Goal: Task Accomplishment & Management: Use online tool/utility

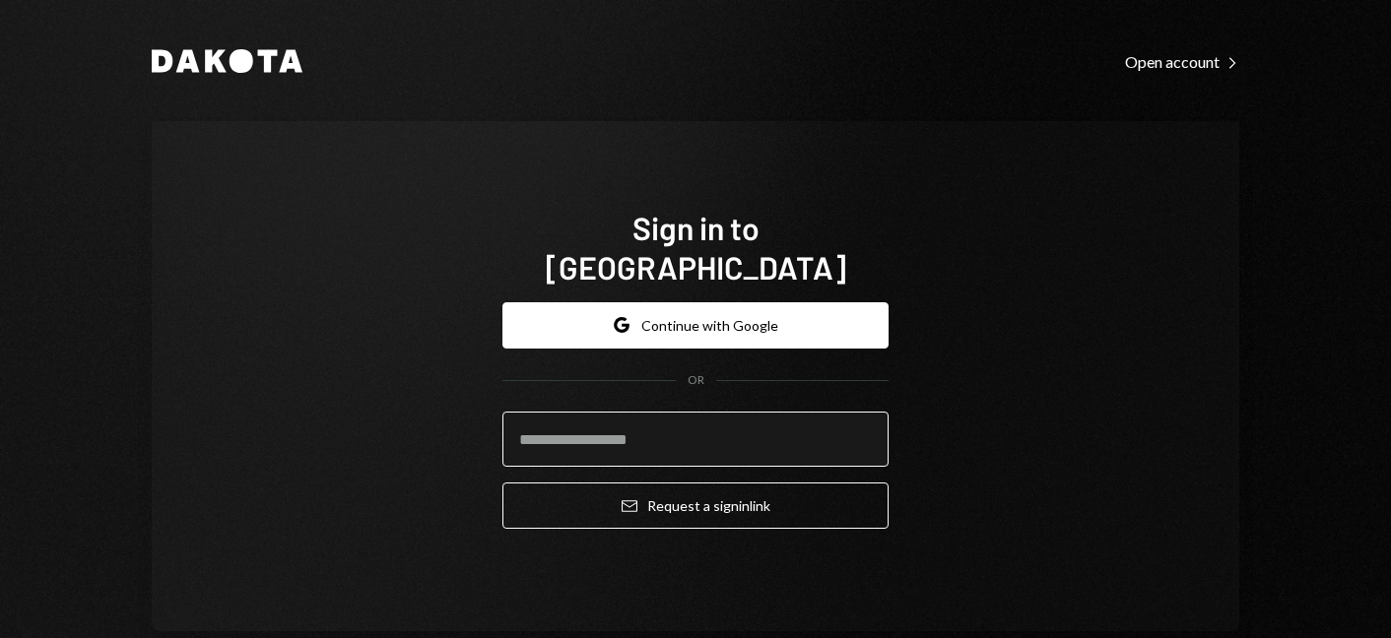
click at [749, 424] on input "email" at bounding box center [695, 439] width 386 height 55
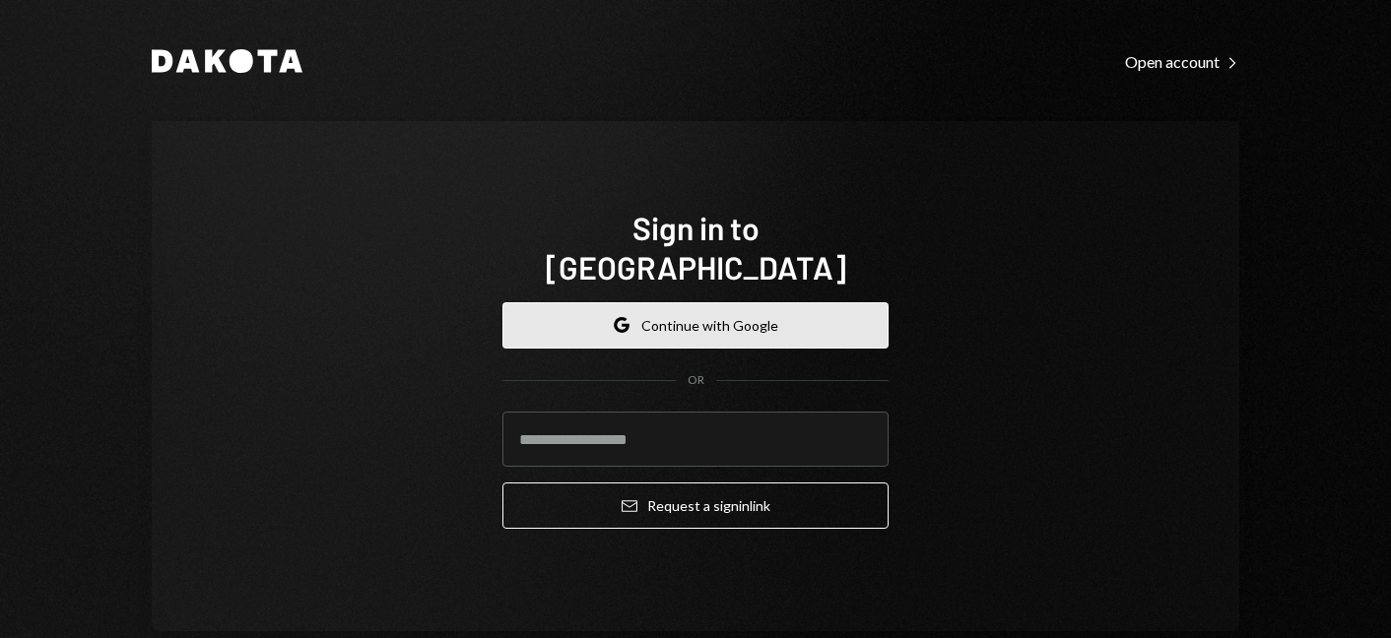
click at [749, 302] on button "Google Continue with Google" at bounding box center [695, 325] width 386 height 46
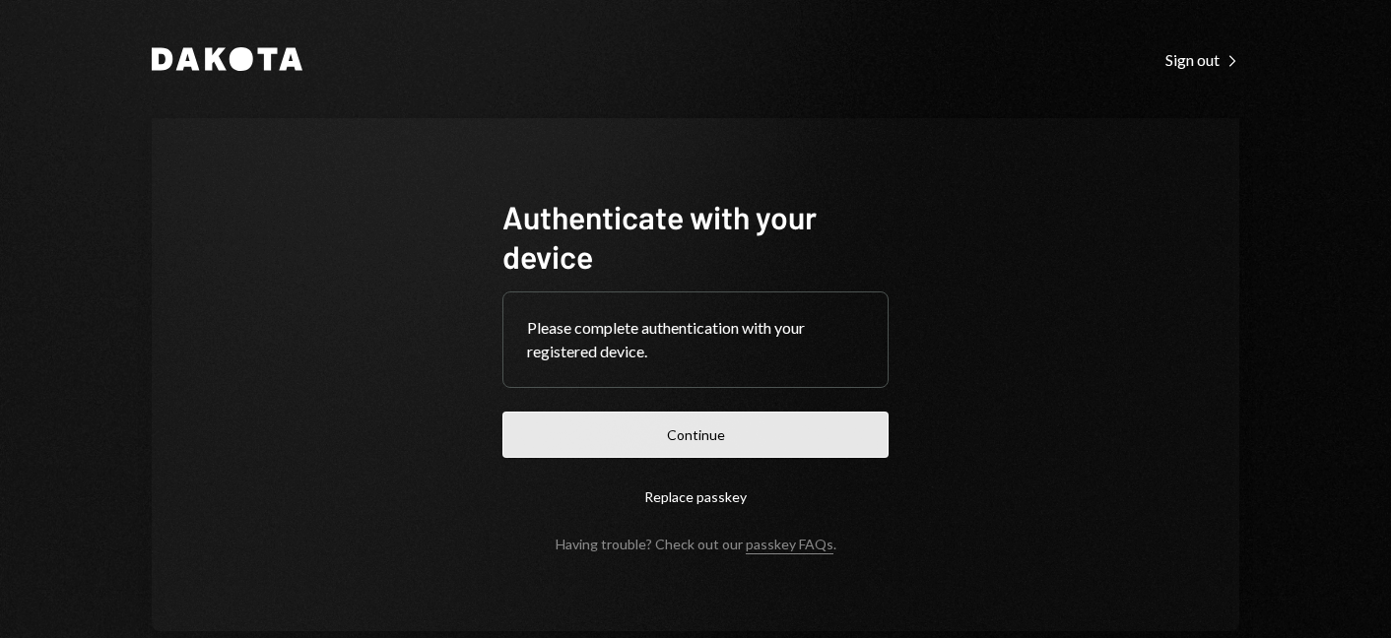
click at [756, 433] on button "Continue" at bounding box center [695, 435] width 386 height 46
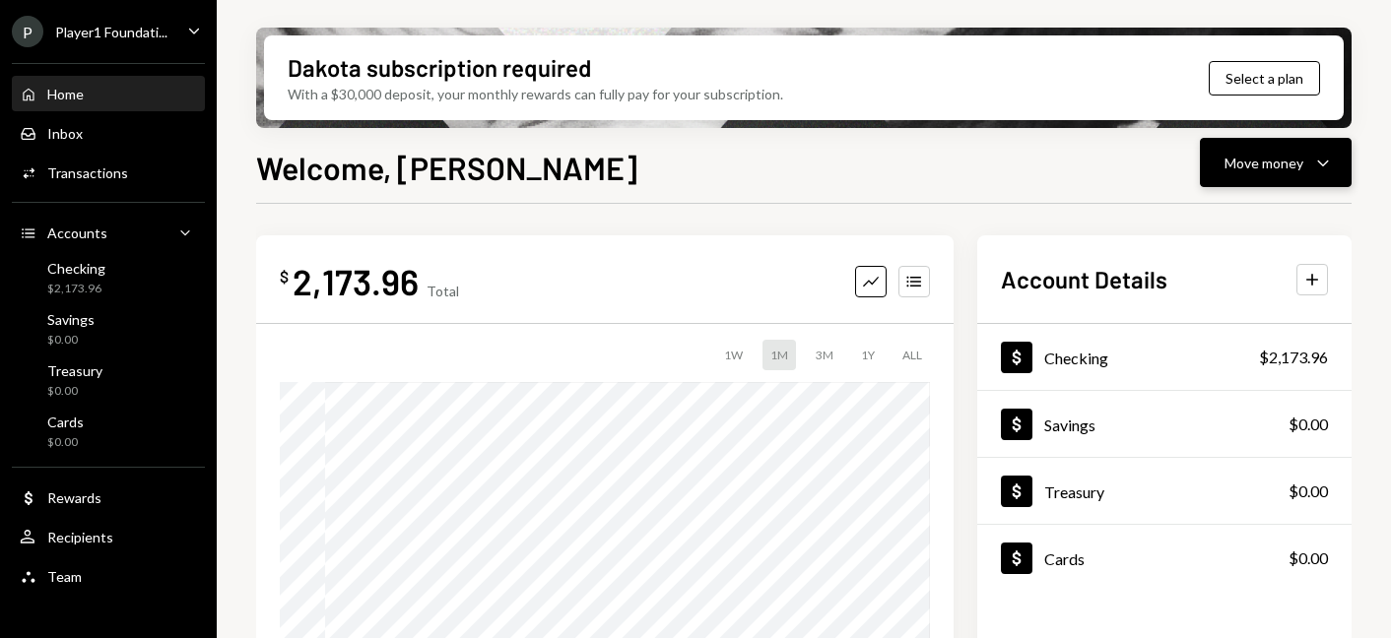
click at [1279, 166] on div "Move money" at bounding box center [1263, 163] width 79 height 21
click at [1240, 233] on div "Withdraw Send" at bounding box center [1245, 222] width 197 height 44
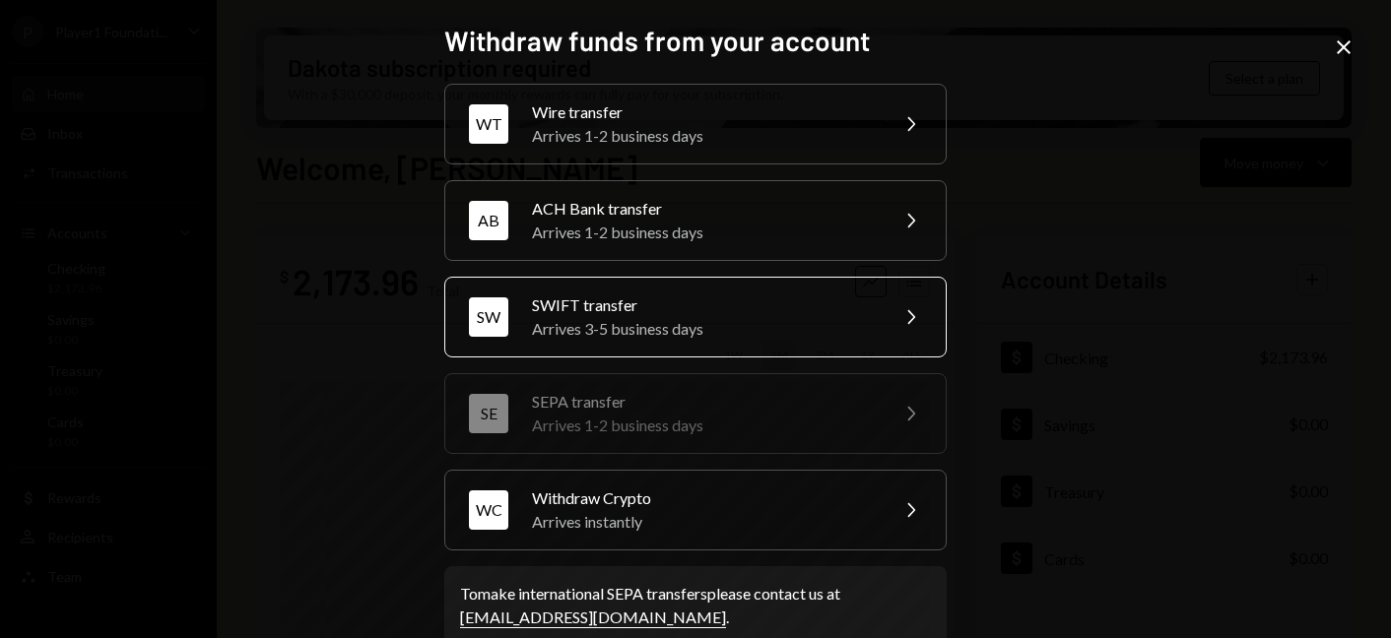
click at [772, 296] on div "SWIFT transfer" at bounding box center [703, 306] width 343 height 24
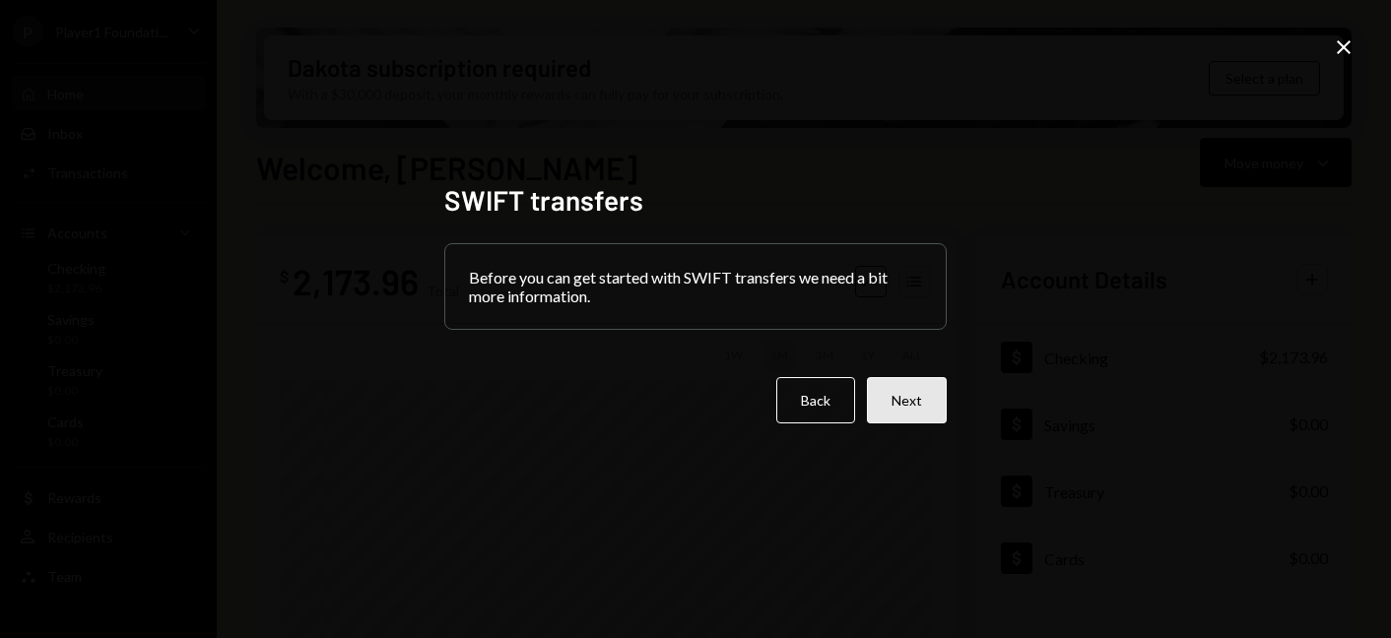
click at [914, 398] on button "Next" at bounding box center [907, 400] width 80 height 46
